Goal: Task Accomplishment & Management: Complete application form

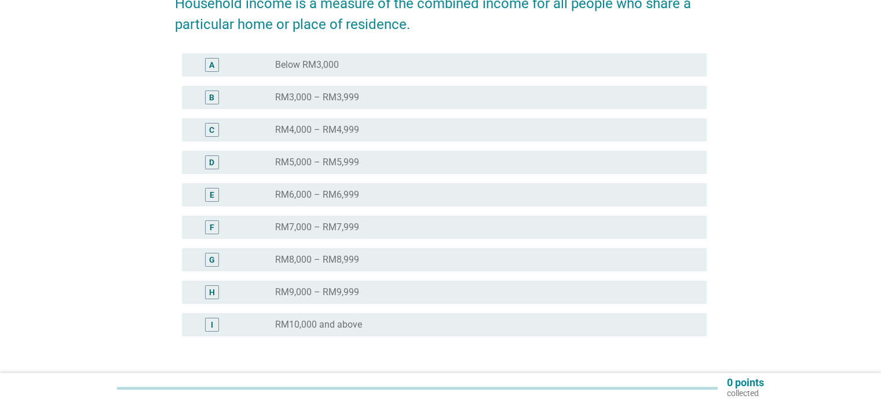
scroll to position [174, 0]
click at [216, 321] on div "I" at bounding box center [212, 323] width 14 height 14
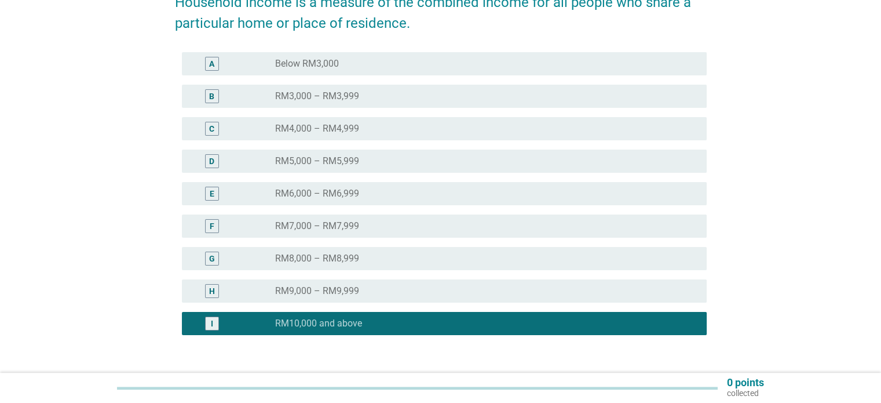
scroll to position [257, 0]
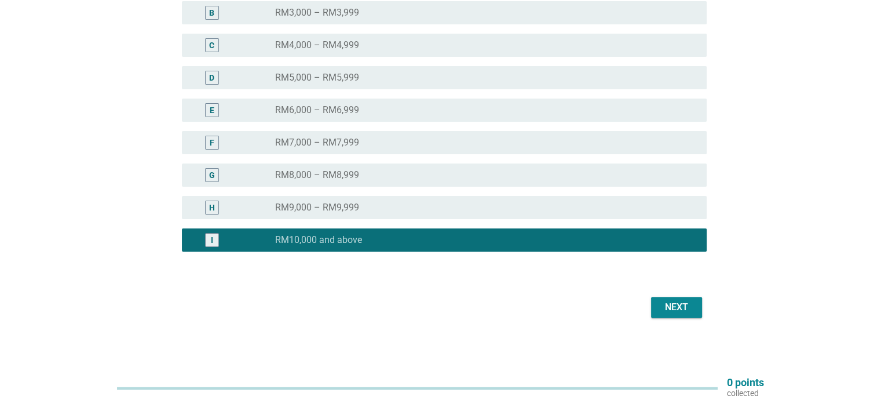
click at [668, 316] on button "Next" at bounding box center [676, 307] width 51 height 21
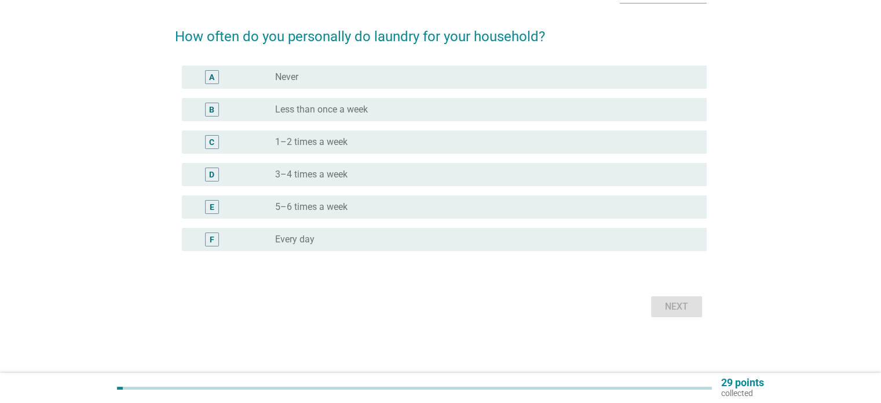
scroll to position [0, 0]
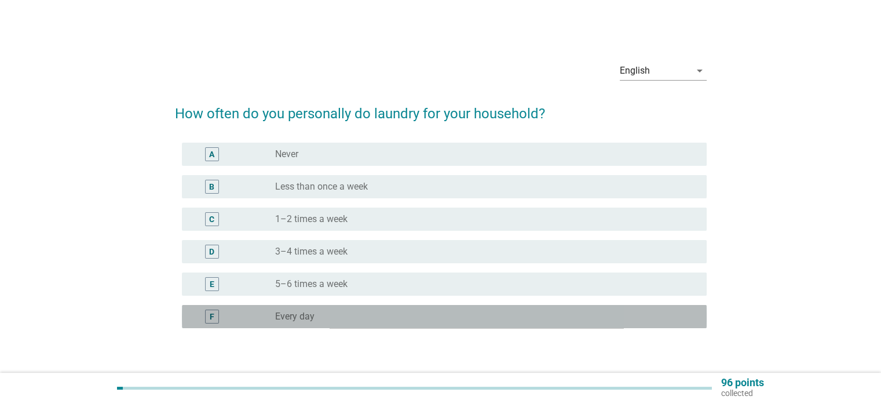
click at [336, 316] on div "radio_button_unchecked Every day" at bounding box center [481, 317] width 413 height 12
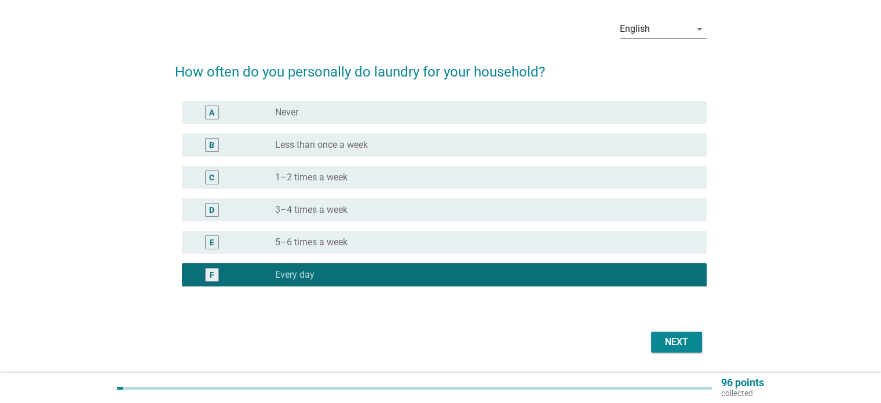
scroll to position [76, 0]
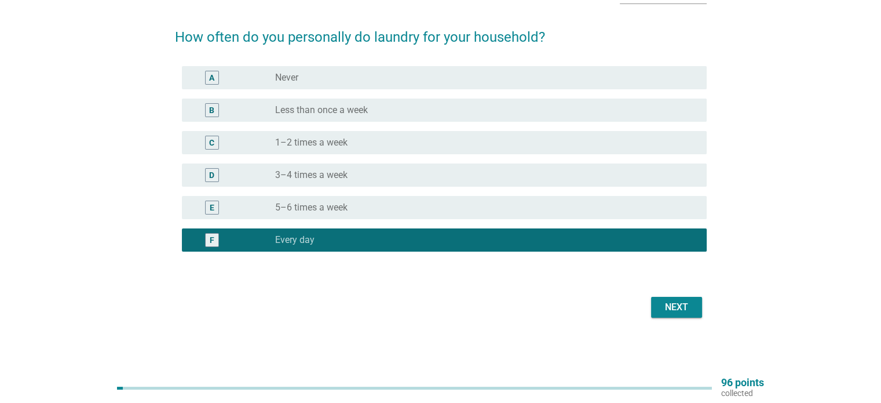
click at [669, 303] on div "Next" at bounding box center [677, 307] width 32 height 14
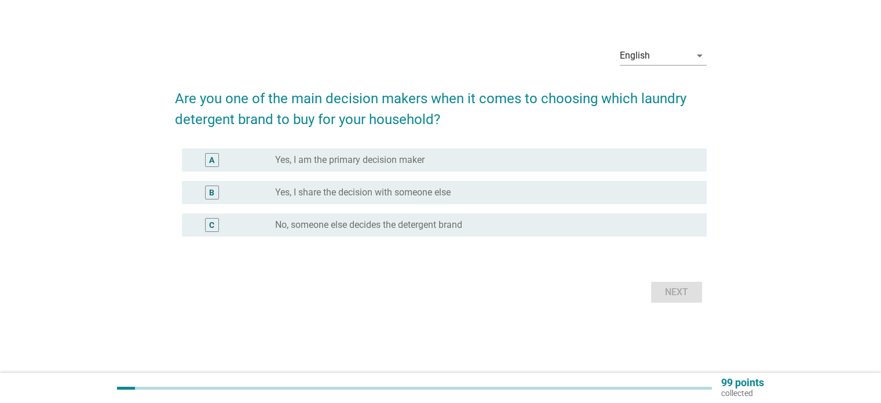
scroll to position [0, 0]
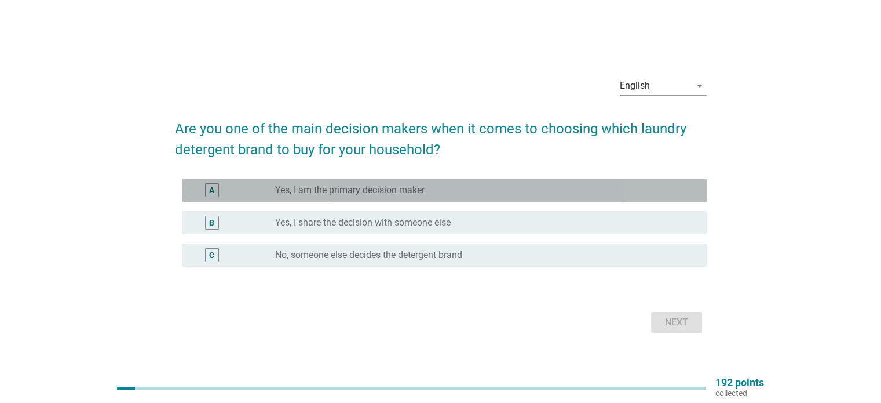
click at [345, 186] on label "Yes, I am the primary decision maker" at bounding box center [350, 190] width 150 height 12
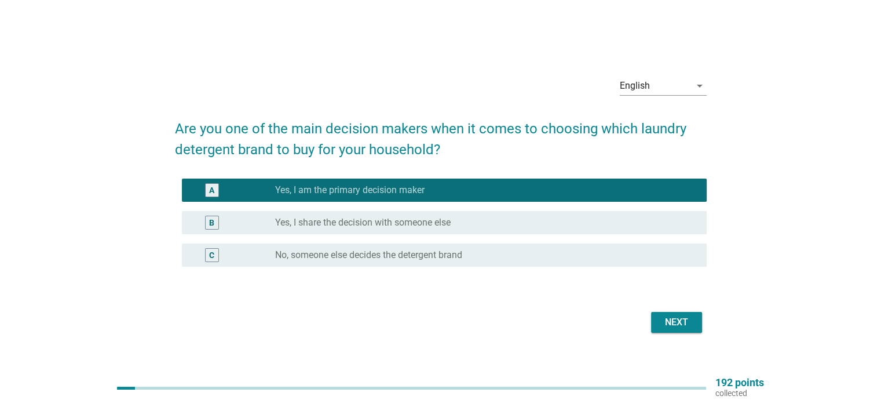
click at [683, 320] on div "Next" at bounding box center [677, 322] width 32 height 14
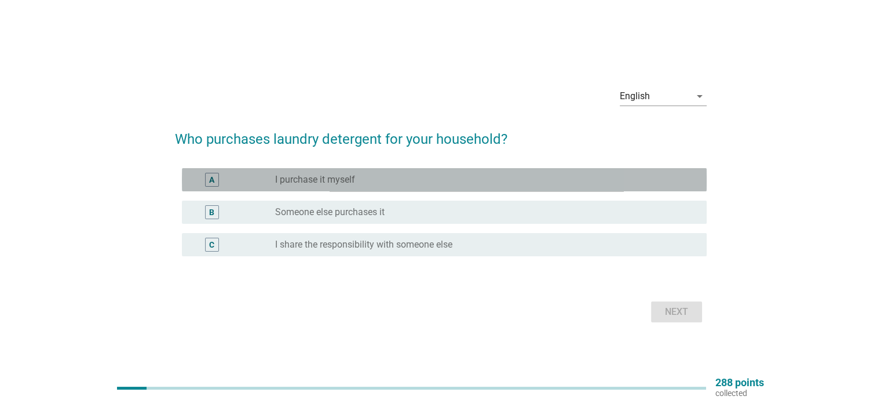
click at [385, 178] on div "radio_button_unchecked I purchase it myself" at bounding box center [481, 180] width 413 height 12
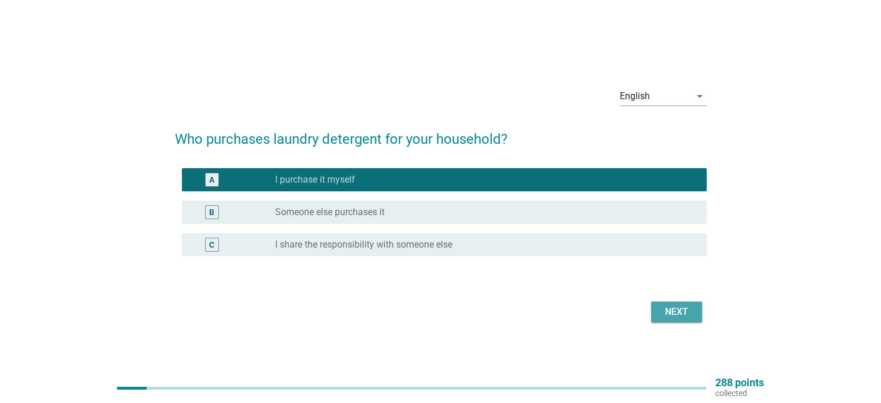
click at [688, 314] on div "Next" at bounding box center [677, 312] width 32 height 14
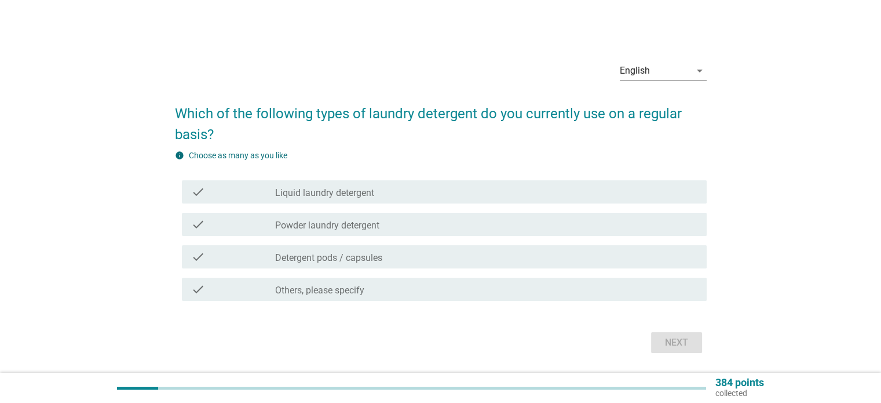
drag, startPoint x: 329, startPoint y: 192, endPoint x: 384, endPoint y: 185, distance: 54.8
click at [330, 192] on label "Liquid laundry detergent" at bounding box center [324, 193] width 99 height 12
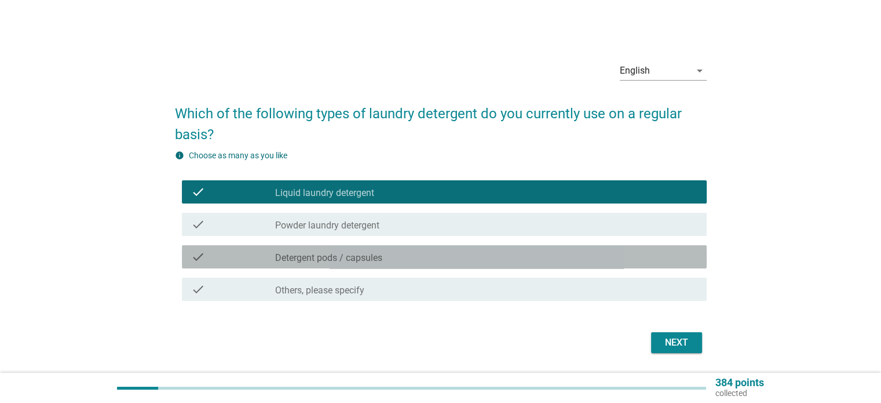
click at [449, 258] on div "check_box_outline_blank Detergent pods / capsules" at bounding box center [486, 257] width 422 height 14
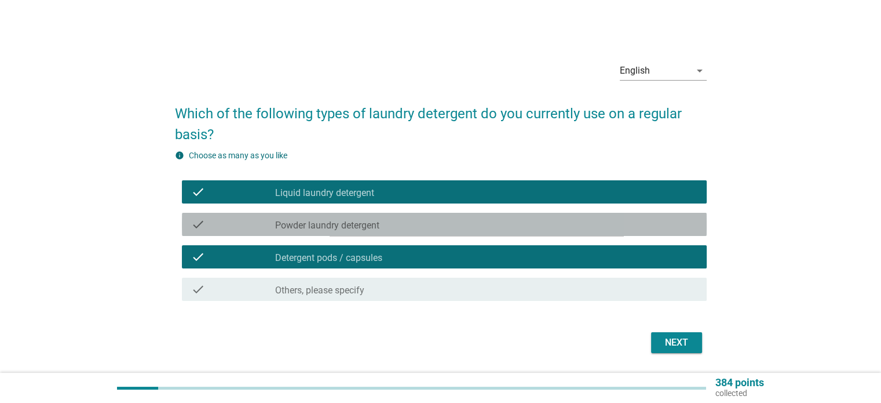
click at [435, 226] on div "check_box_outline_blank Powder laundry detergent" at bounding box center [486, 224] width 422 height 14
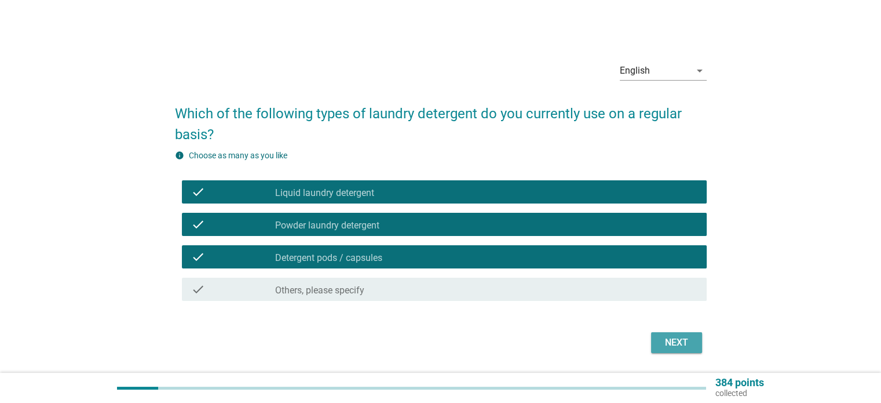
click at [677, 340] on div "Next" at bounding box center [677, 343] width 32 height 14
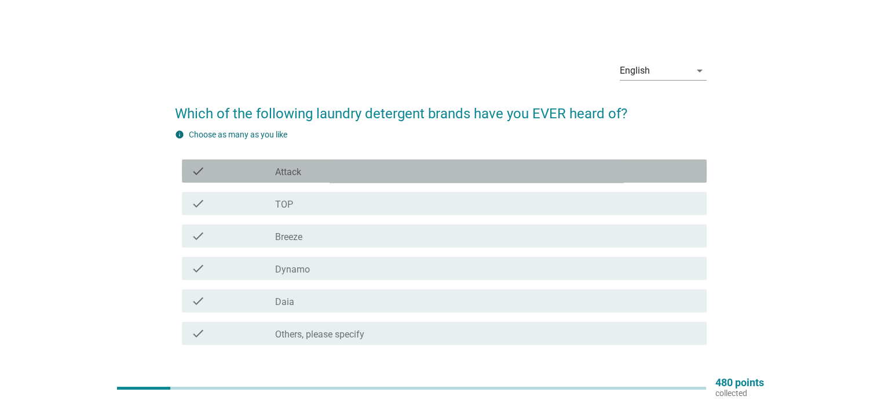
drag, startPoint x: 342, startPoint y: 169, endPoint x: 343, endPoint y: 197, distance: 27.8
click at [342, 170] on div "check_box_outline_blank Attack" at bounding box center [486, 171] width 422 height 14
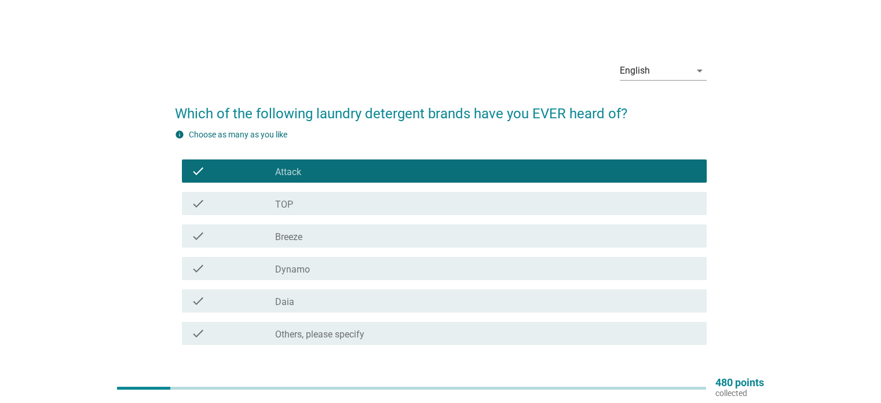
click at [343, 196] on div "check check_box_outline_blank TOP" at bounding box center [444, 203] width 525 height 23
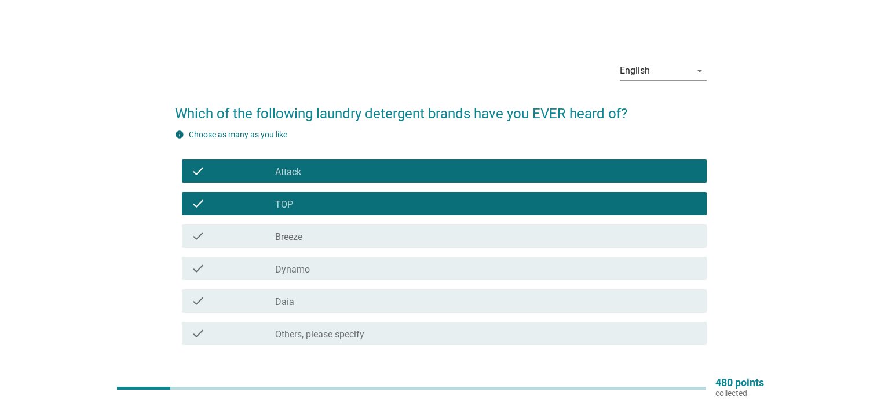
click at [352, 234] on div "check_box_outline_blank Breeze" at bounding box center [486, 236] width 422 height 14
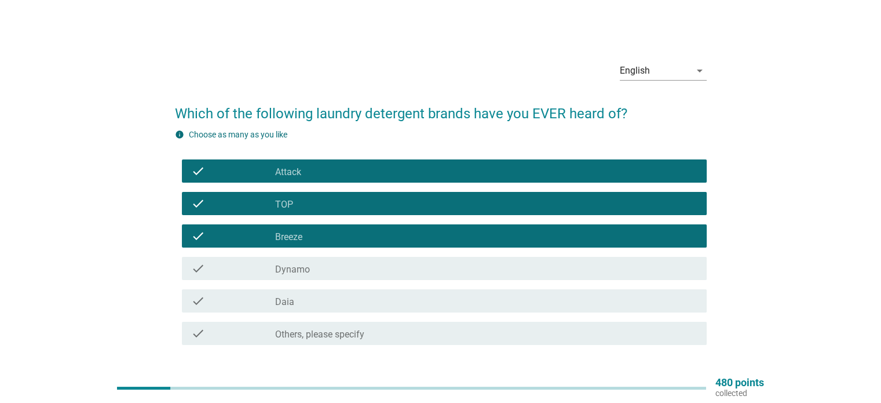
drag, startPoint x: 359, startPoint y: 266, endPoint x: 356, endPoint y: 290, distance: 24.5
click at [359, 267] on div "check_box_outline_blank Dynamo" at bounding box center [486, 268] width 422 height 14
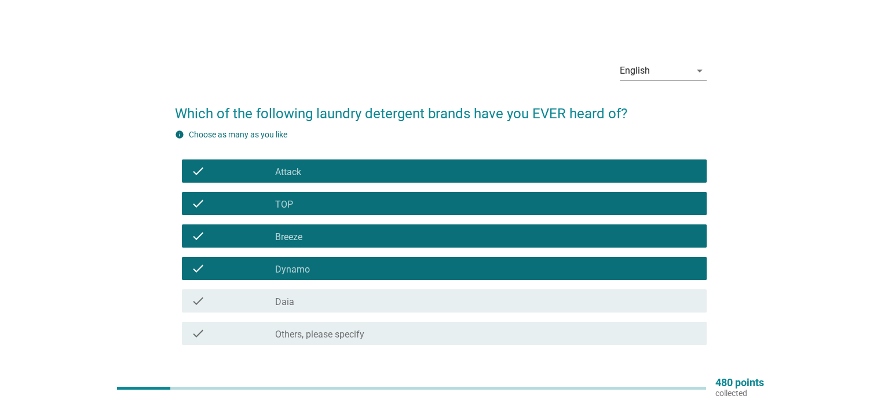
click at [361, 308] on div "check check_box_outline_blank Daia" at bounding box center [444, 300] width 525 height 23
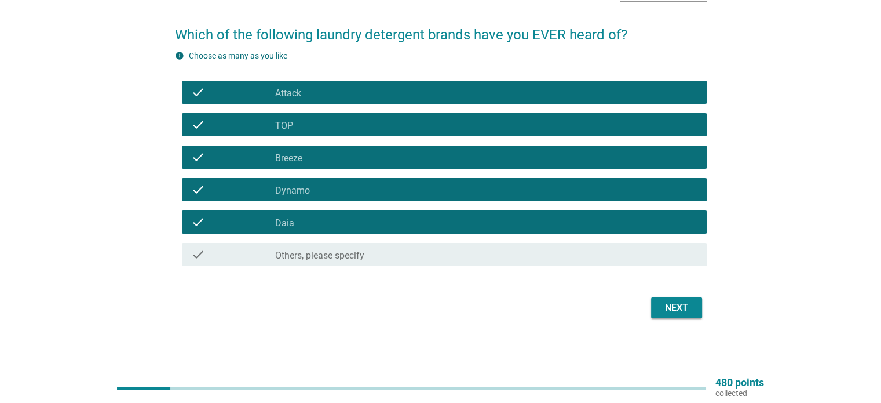
scroll to position [79, 0]
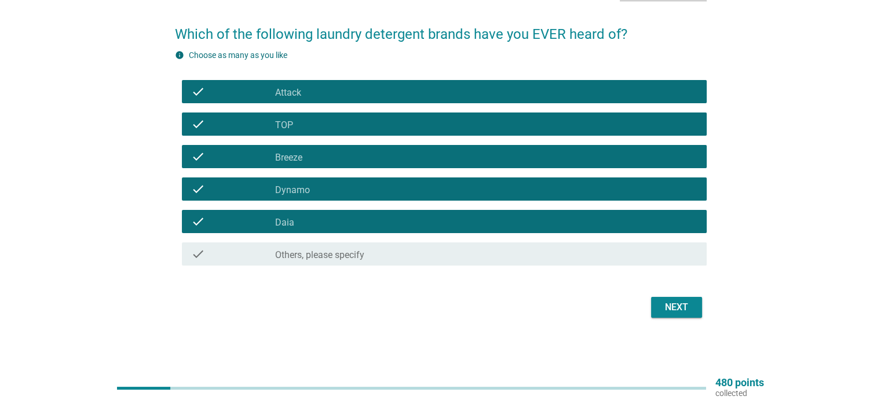
click at [684, 300] on div "Next" at bounding box center [677, 307] width 32 height 14
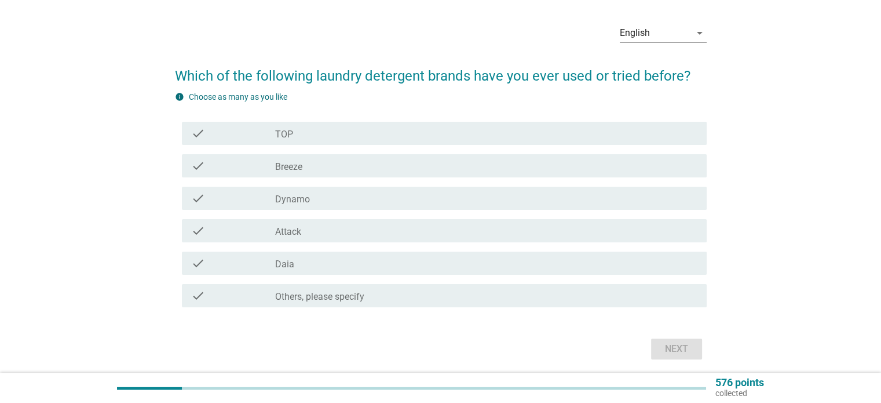
scroll to position [58, 0]
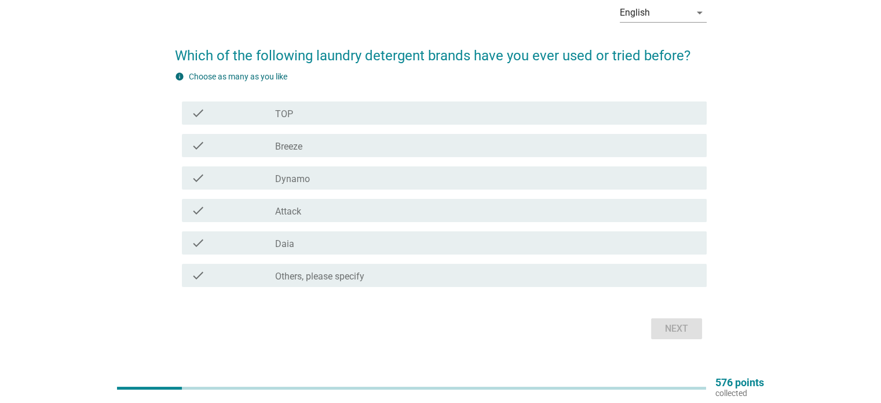
click at [340, 143] on div "check_box_outline_blank Breeze" at bounding box center [486, 146] width 422 height 14
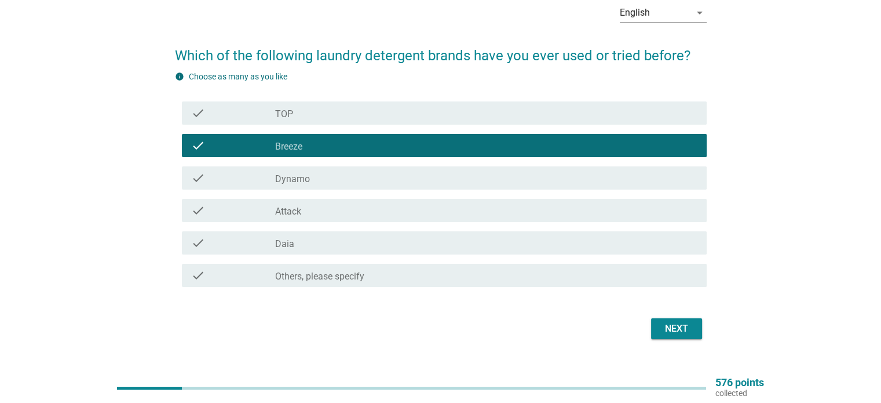
click at [381, 110] on div "check_box_outline_blank TOP" at bounding box center [486, 113] width 422 height 14
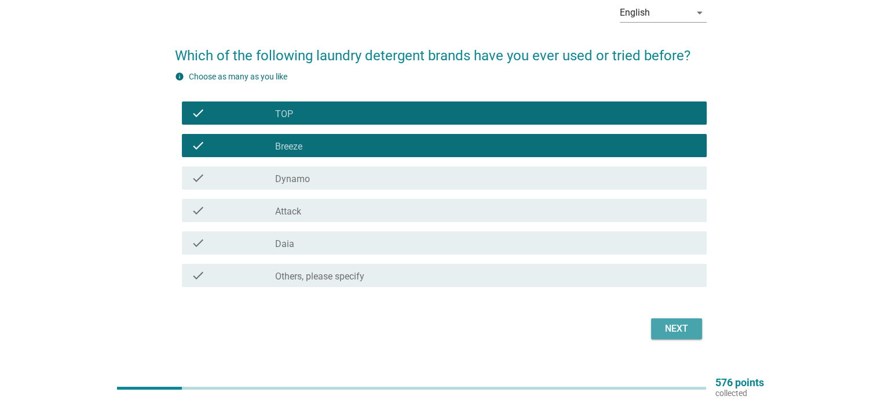
click at [665, 322] on div "Next" at bounding box center [677, 329] width 32 height 14
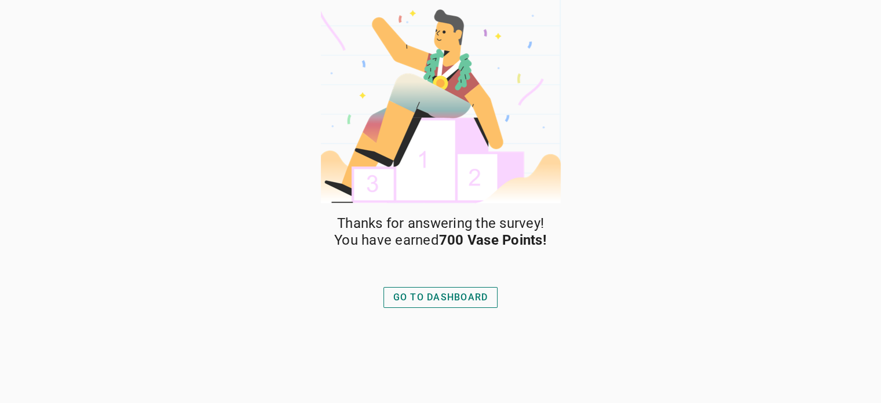
click at [454, 297] on div "GO TO DASHBOARD" at bounding box center [440, 297] width 95 height 14
